Goal: Task Accomplishment & Management: Manage account settings

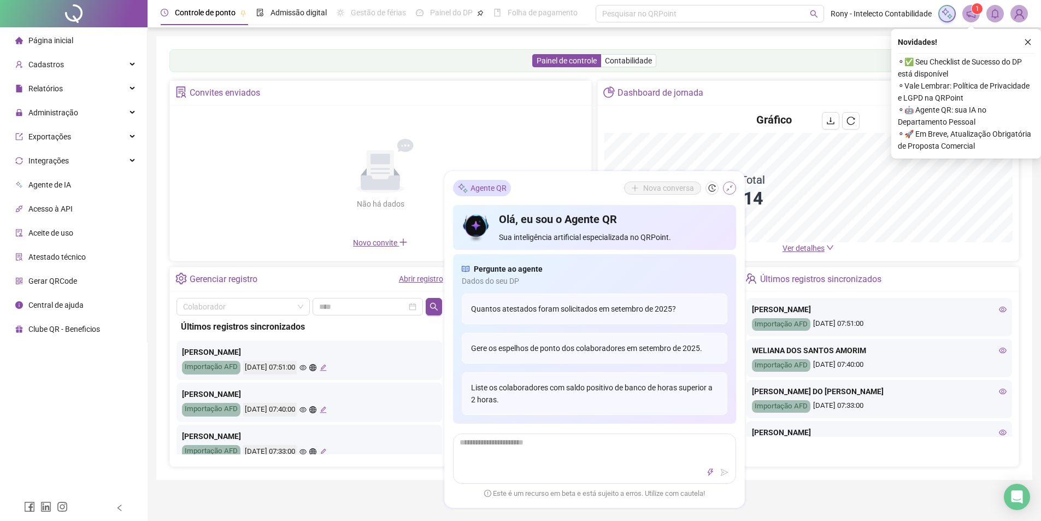
click at [728, 189] on icon "shrink" at bounding box center [729, 188] width 7 height 7
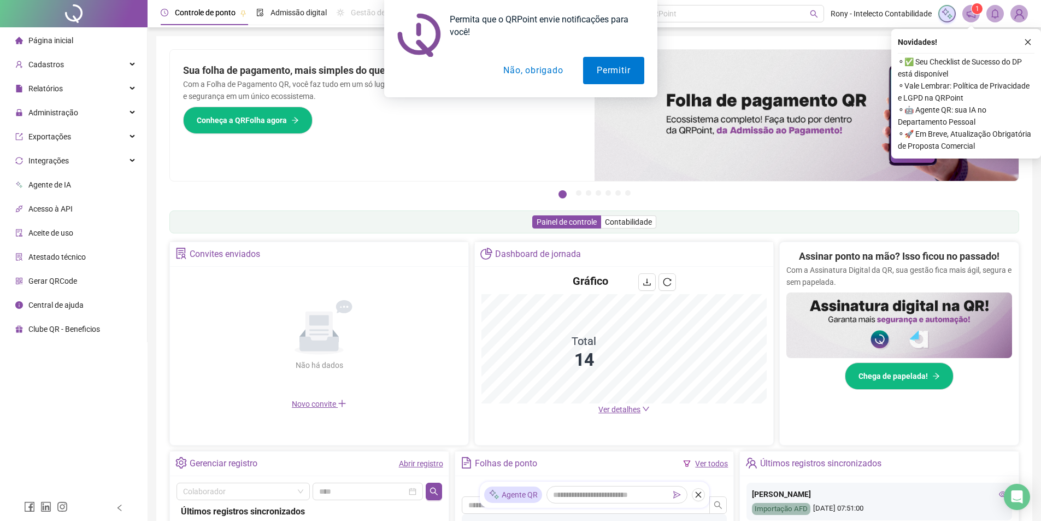
click at [1029, 42] on div "Permita que o QRPoint envie notificações para você! Permitir Não, obrigado" at bounding box center [520, 48] width 1041 height 97
click at [612, 69] on button "Permitir" at bounding box center [613, 70] width 61 height 27
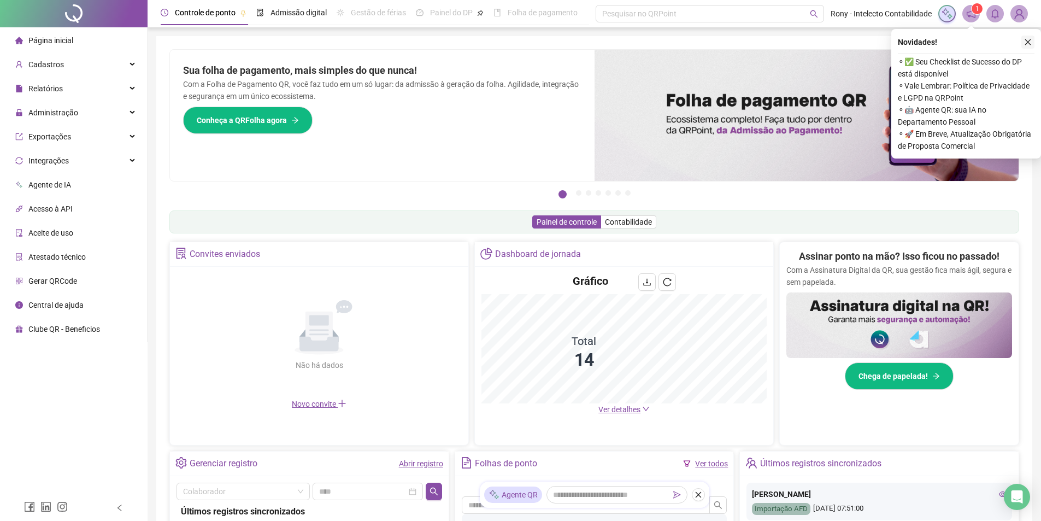
click at [1027, 42] on icon "close" at bounding box center [1028, 42] width 6 height 6
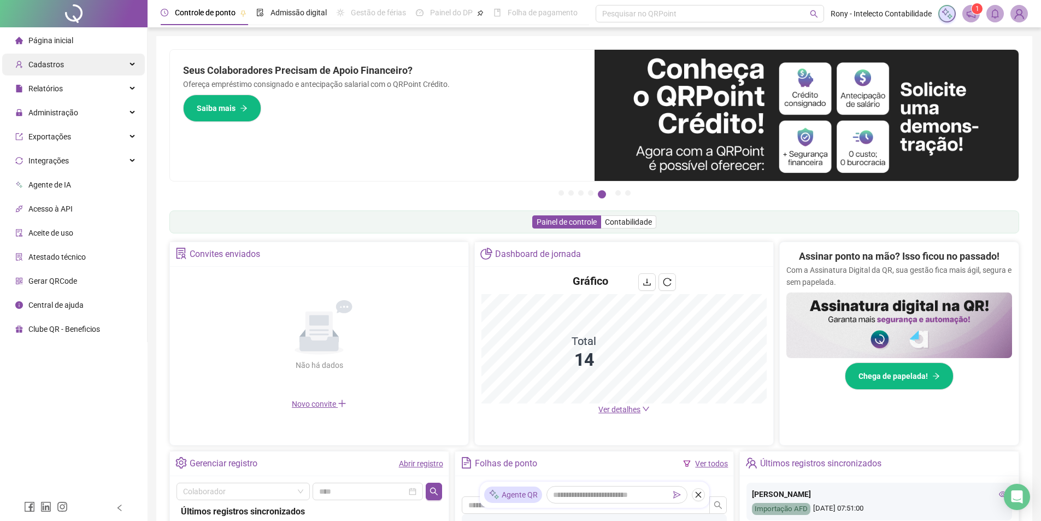
click at [54, 61] on span "Cadastros" at bounding box center [46, 64] width 36 height 9
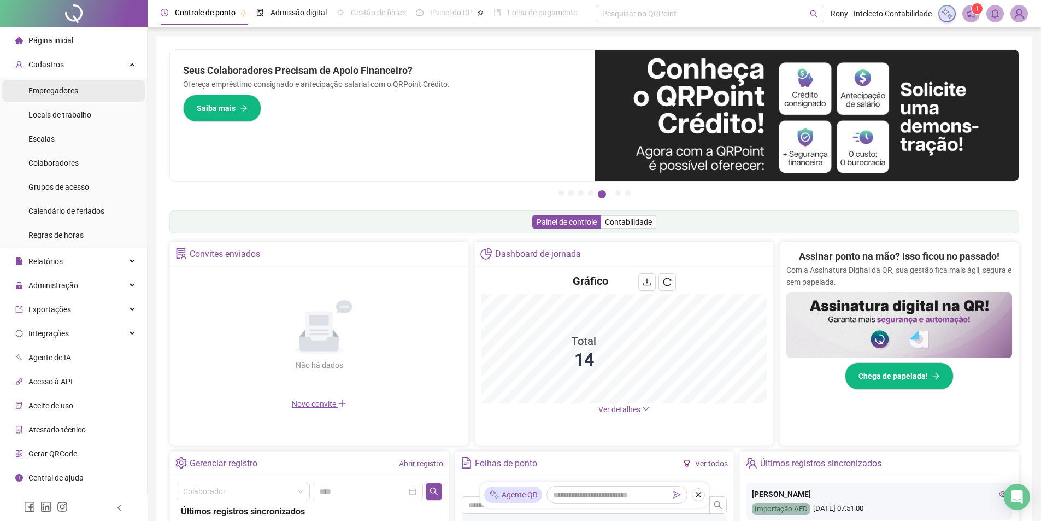
click at [67, 94] on span "Empregadores" at bounding box center [53, 90] width 50 height 9
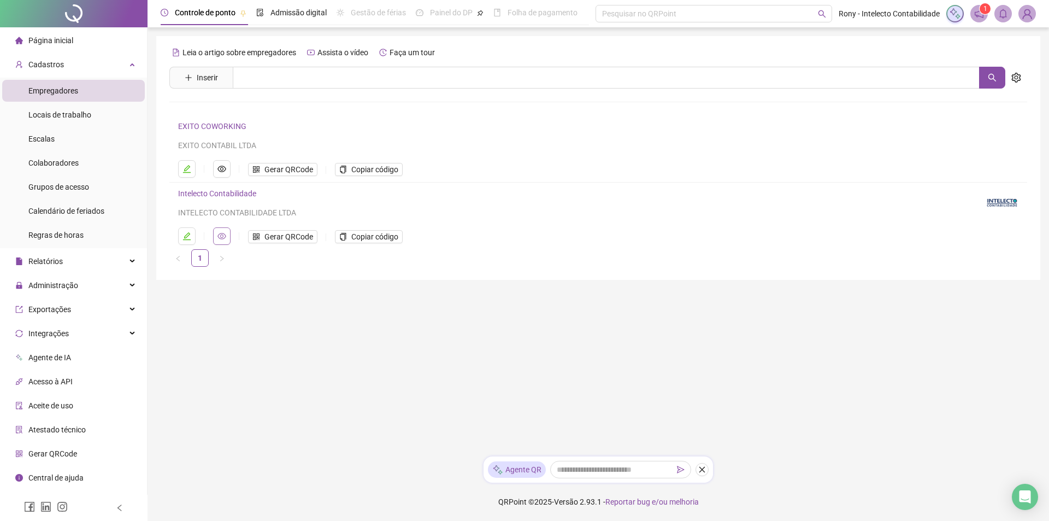
click at [222, 240] on icon "eye" at bounding box center [222, 236] width 9 height 9
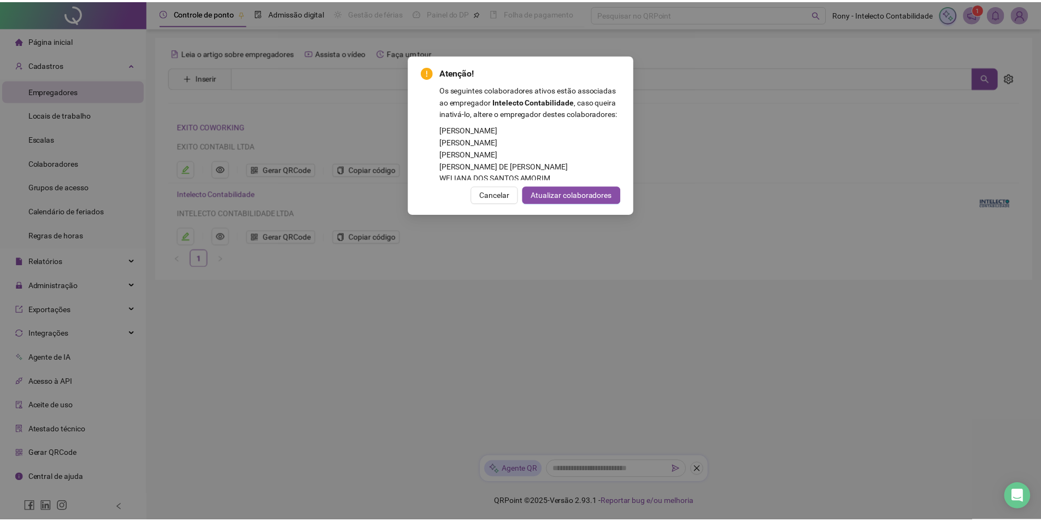
scroll to position [122, 0]
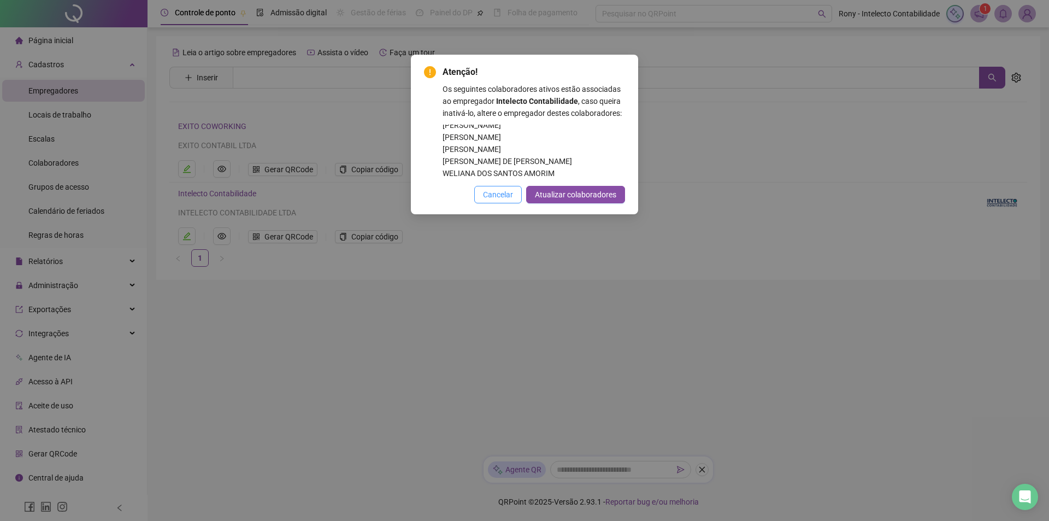
click at [513, 195] on span "Cancelar" at bounding box center [498, 195] width 30 height 12
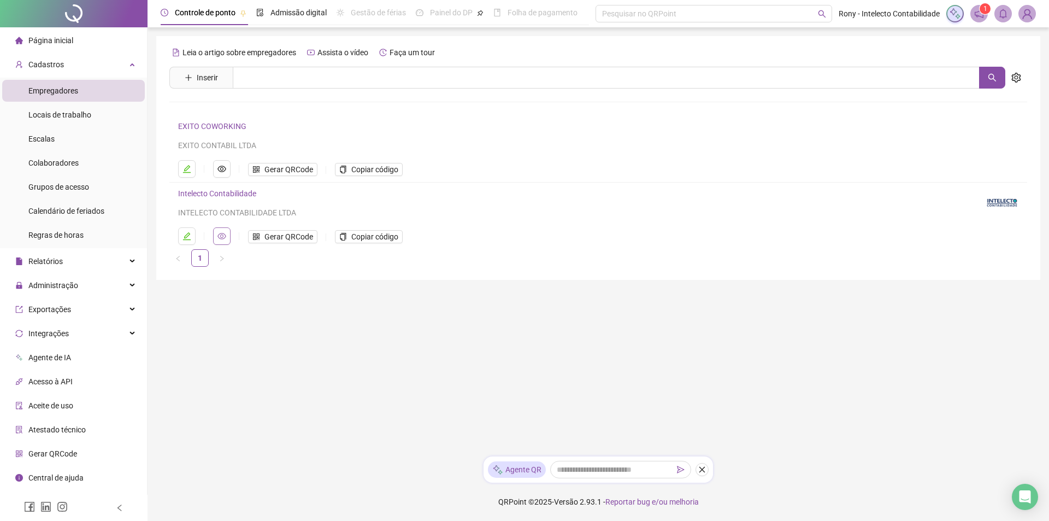
click at [222, 239] on icon "eye" at bounding box center [222, 236] width 9 height 9
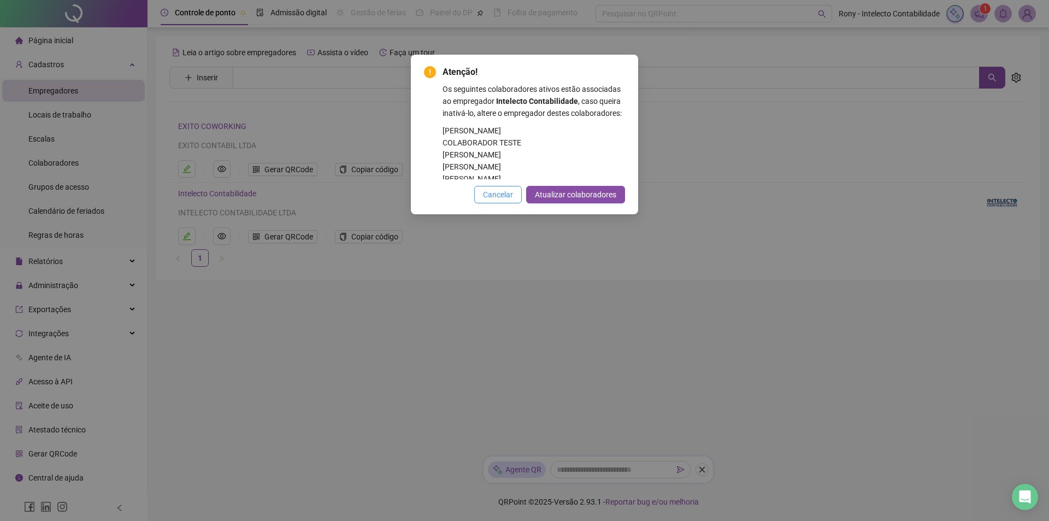
click at [513, 197] on span "Cancelar" at bounding box center [498, 195] width 30 height 12
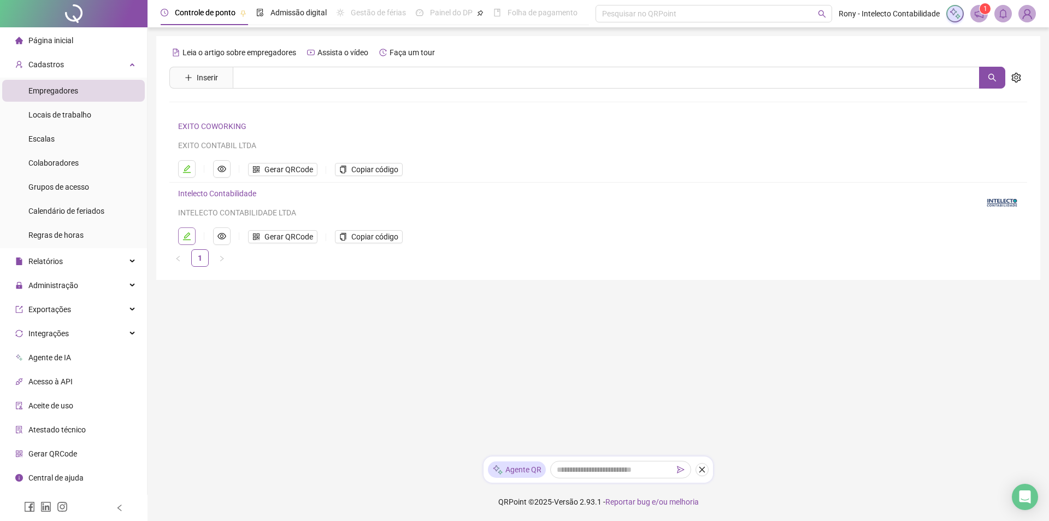
click at [180, 232] on button "button" at bounding box center [186, 235] width 17 height 17
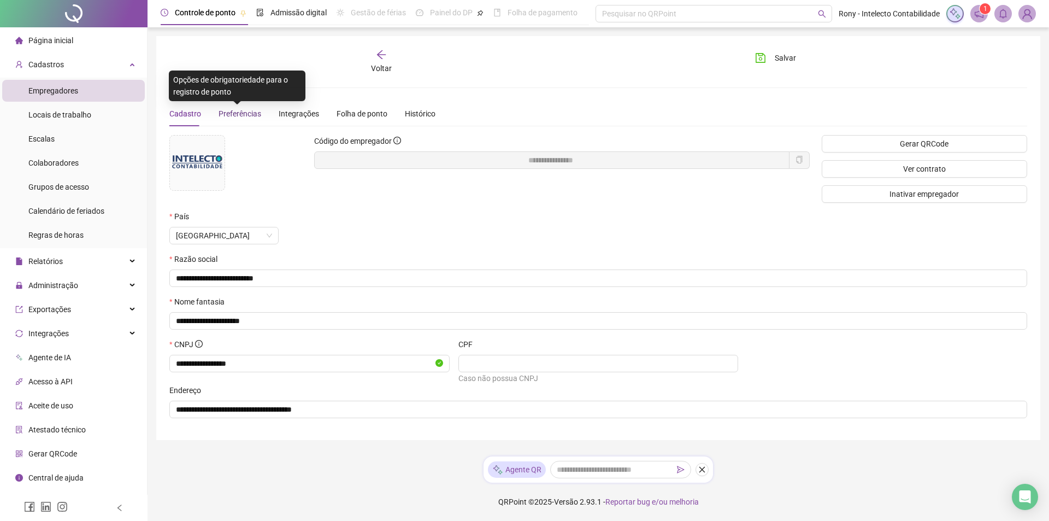
click at [238, 116] on span "Preferências" at bounding box center [240, 113] width 43 height 9
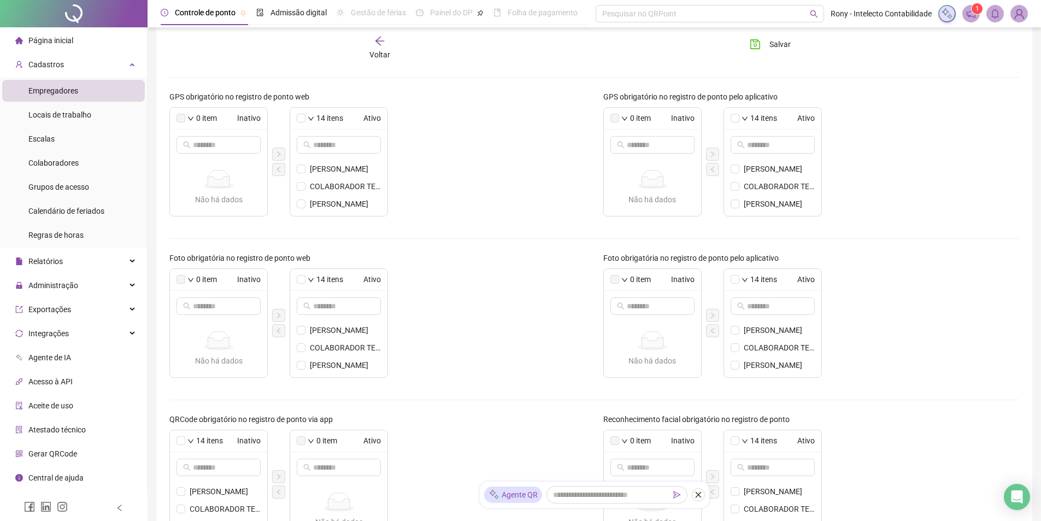
scroll to position [273, 0]
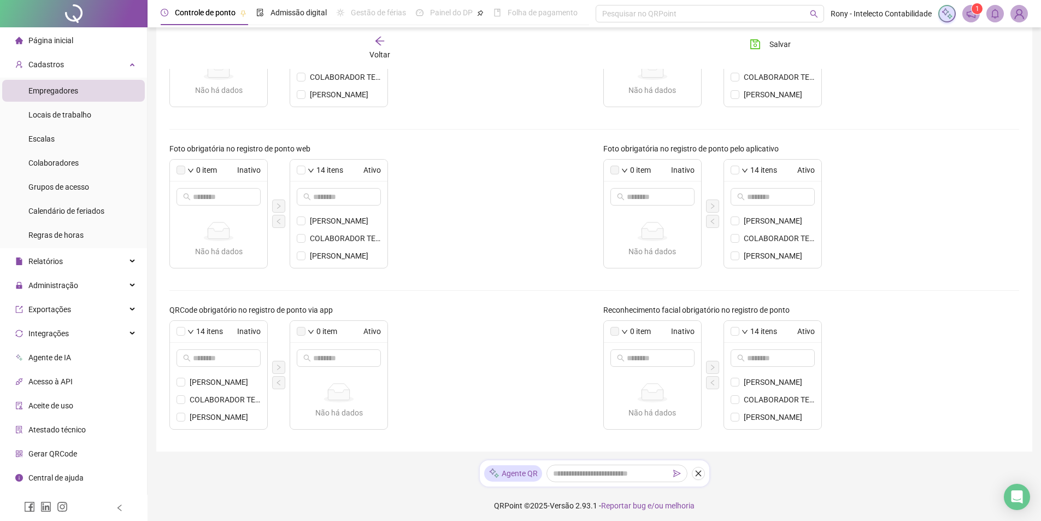
click at [181, 171] on label at bounding box center [181, 170] width 9 height 9
click at [197, 197] on input "text" at bounding box center [219, 197] width 52 height 12
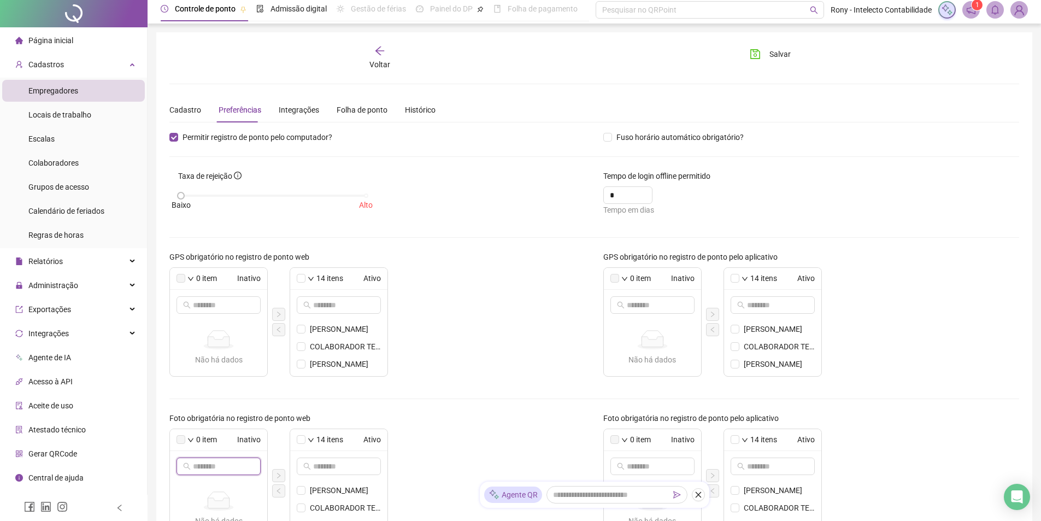
scroll to position [0, 0]
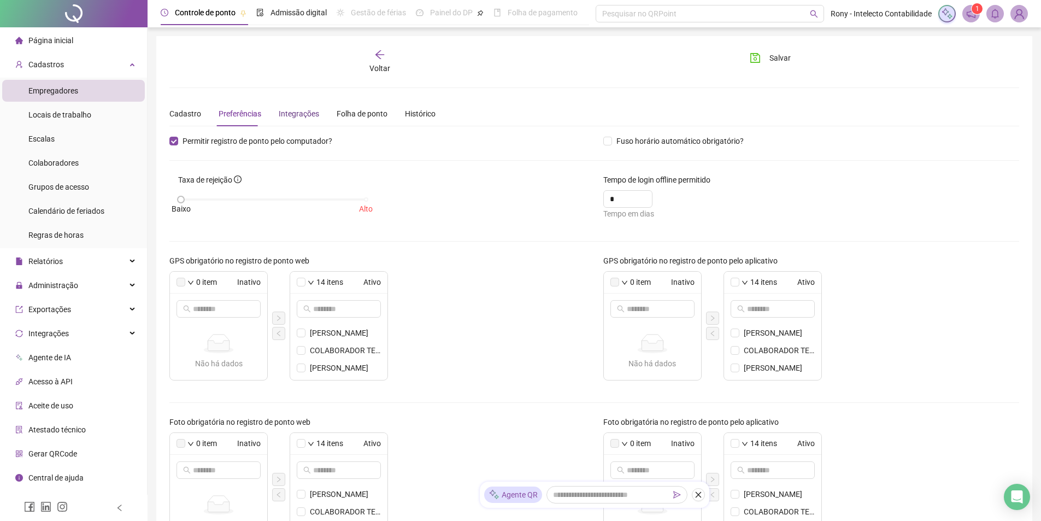
click at [299, 119] on div "Integrações" at bounding box center [299, 114] width 40 height 12
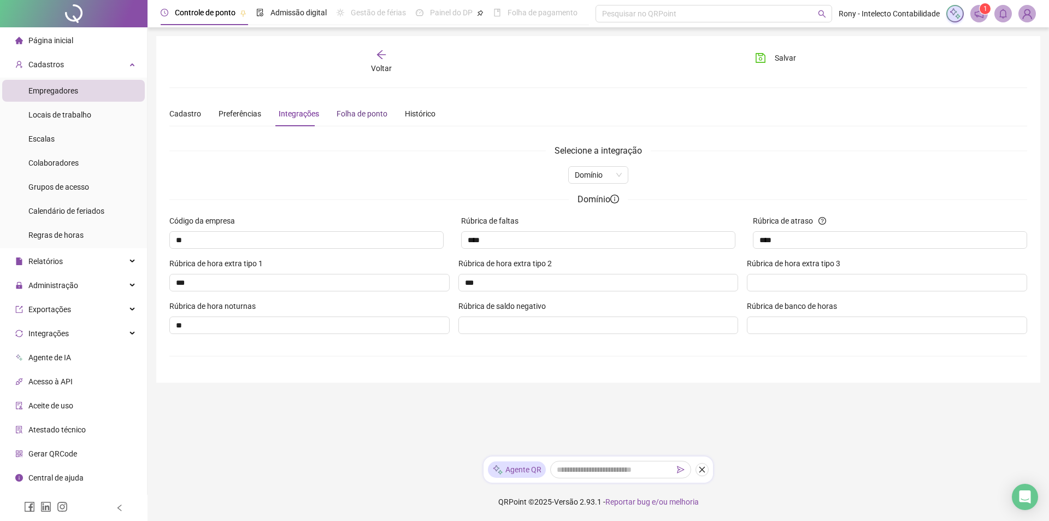
click at [353, 117] on div "Folha de ponto" at bounding box center [362, 114] width 51 height 12
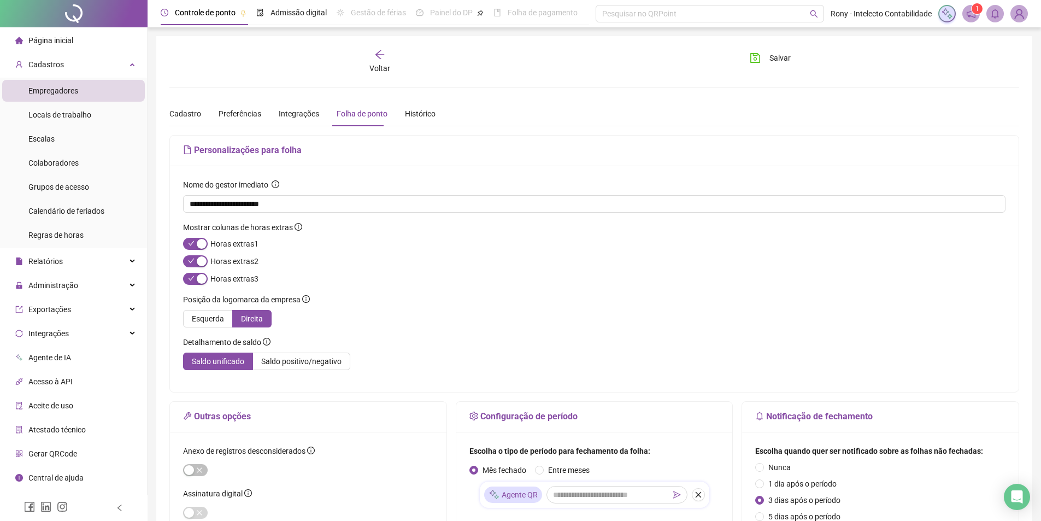
scroll to position [109, 0]
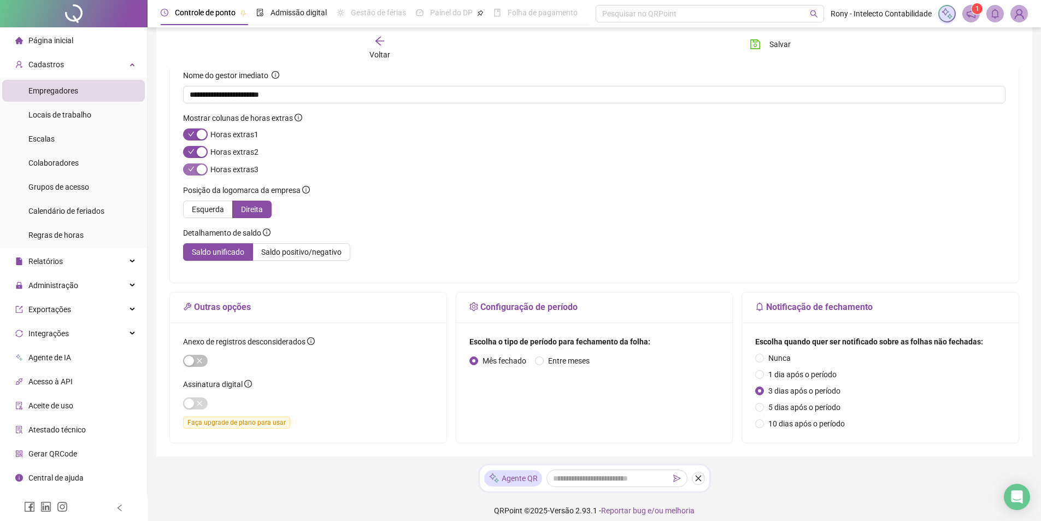
click at [203, 171] on div "button" at bounding box center [202, 169] width 10 height 10
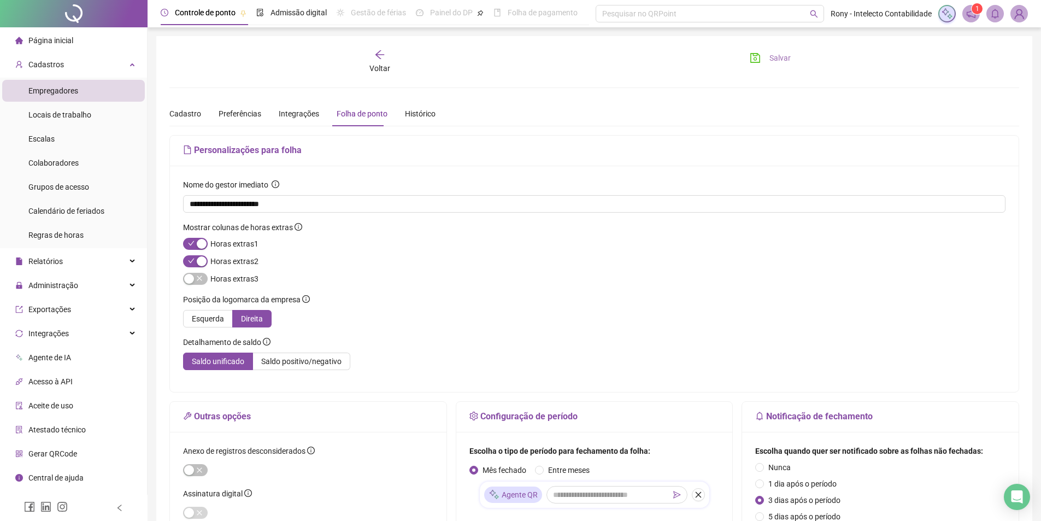
click at [772, 59] on span "Salvar" at bounding box center [779, 58] width 21 height 12
